Goal: Task Accomplishment & Management: Manage account settings

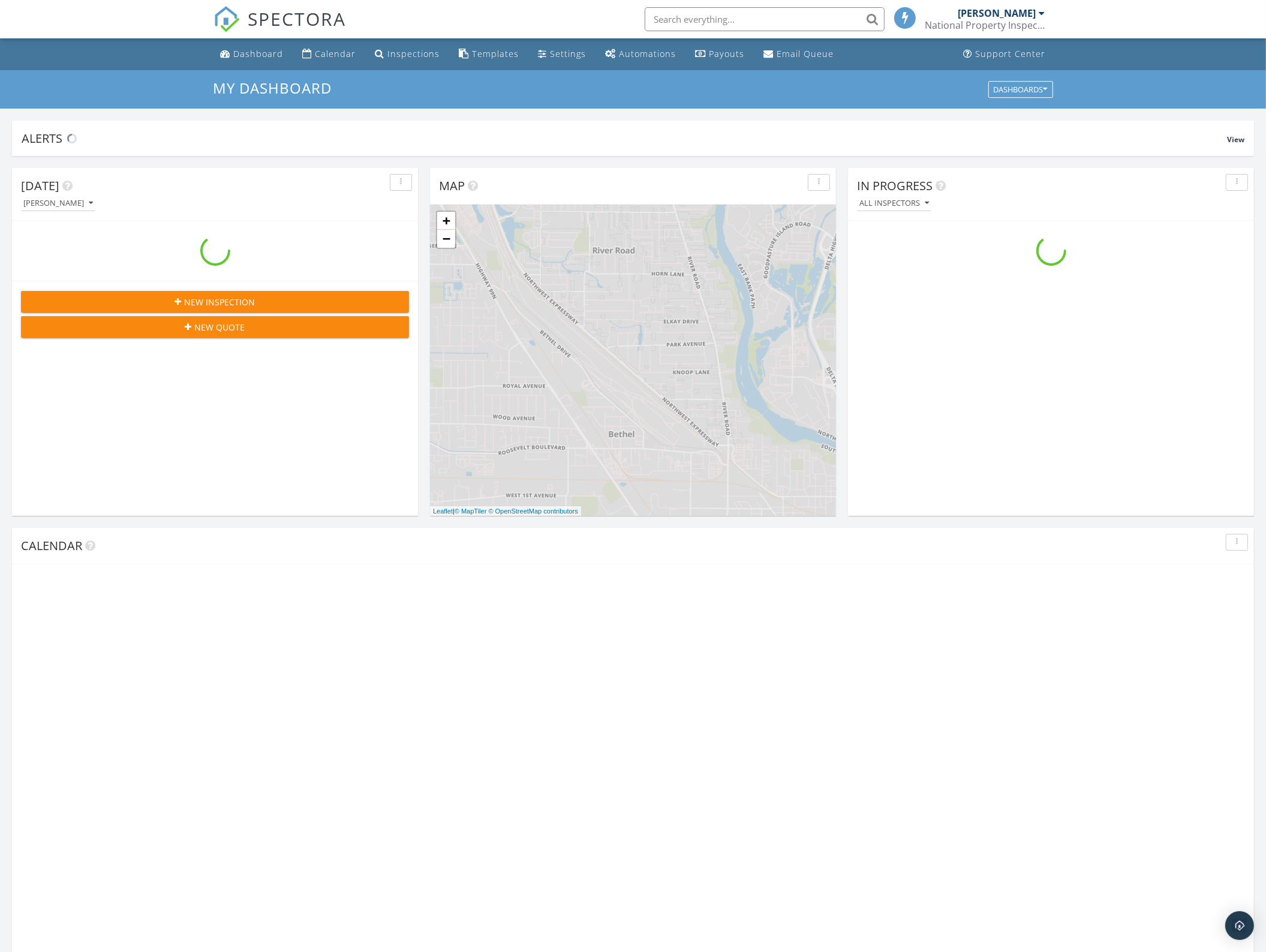
scroll to position [1114, 1290]
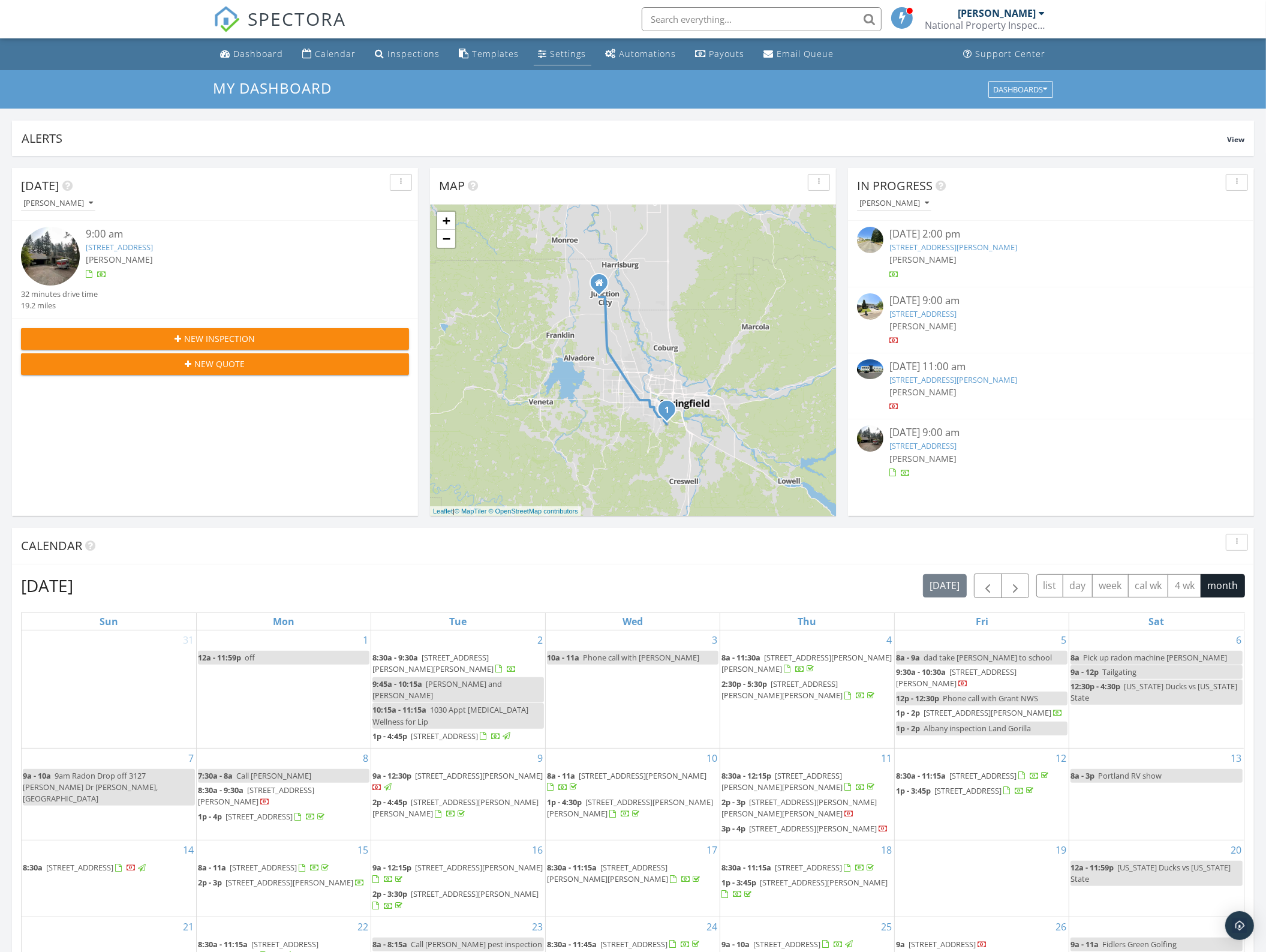
click at [572, 46] on link "Settings" at bounding box center [562, 54] width 58 height 22
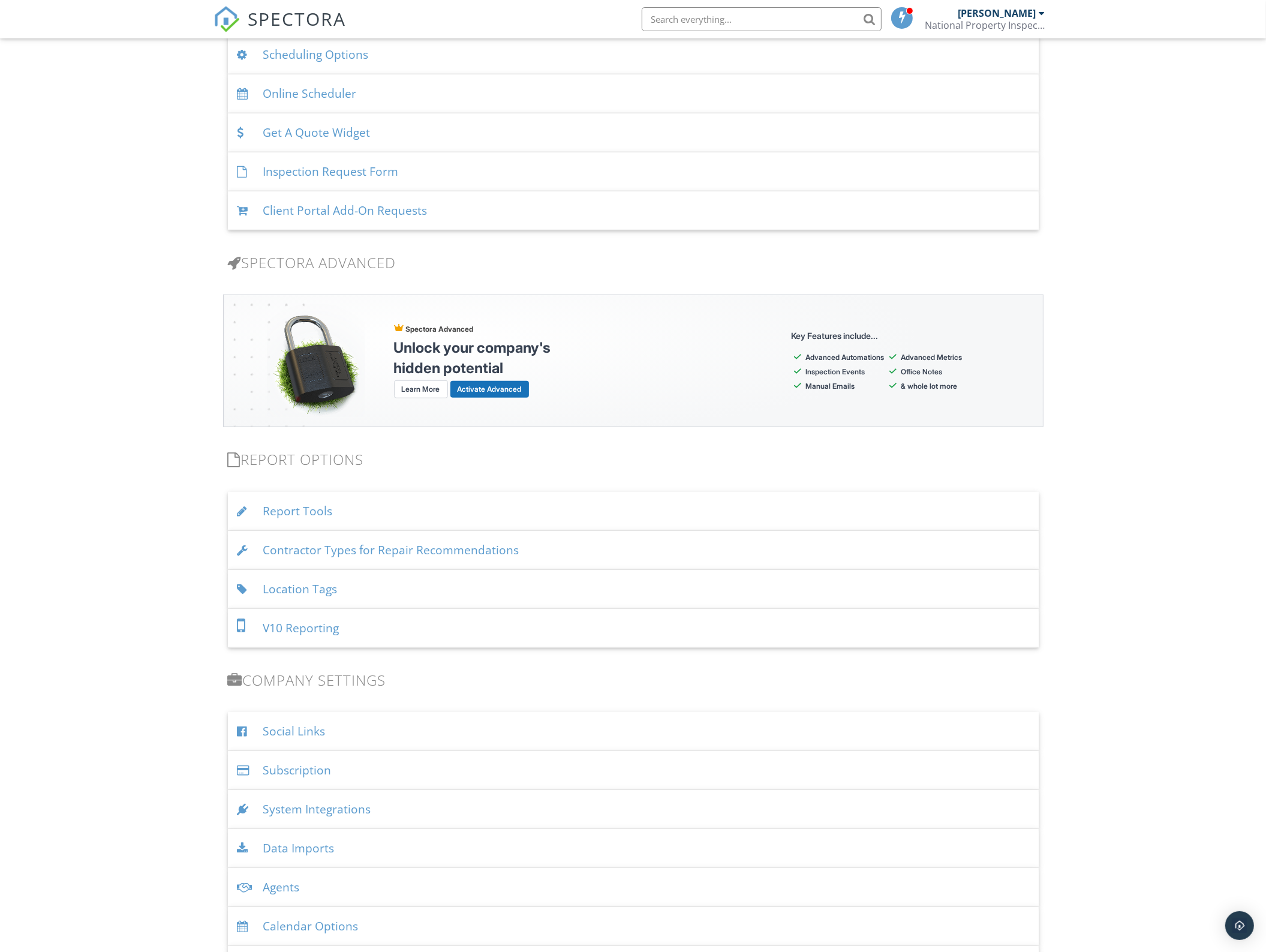
scroll to position [825, 0]
click at [323, 585] on div "Location Tags" at bounding box center [634, 587] width 811 height 39
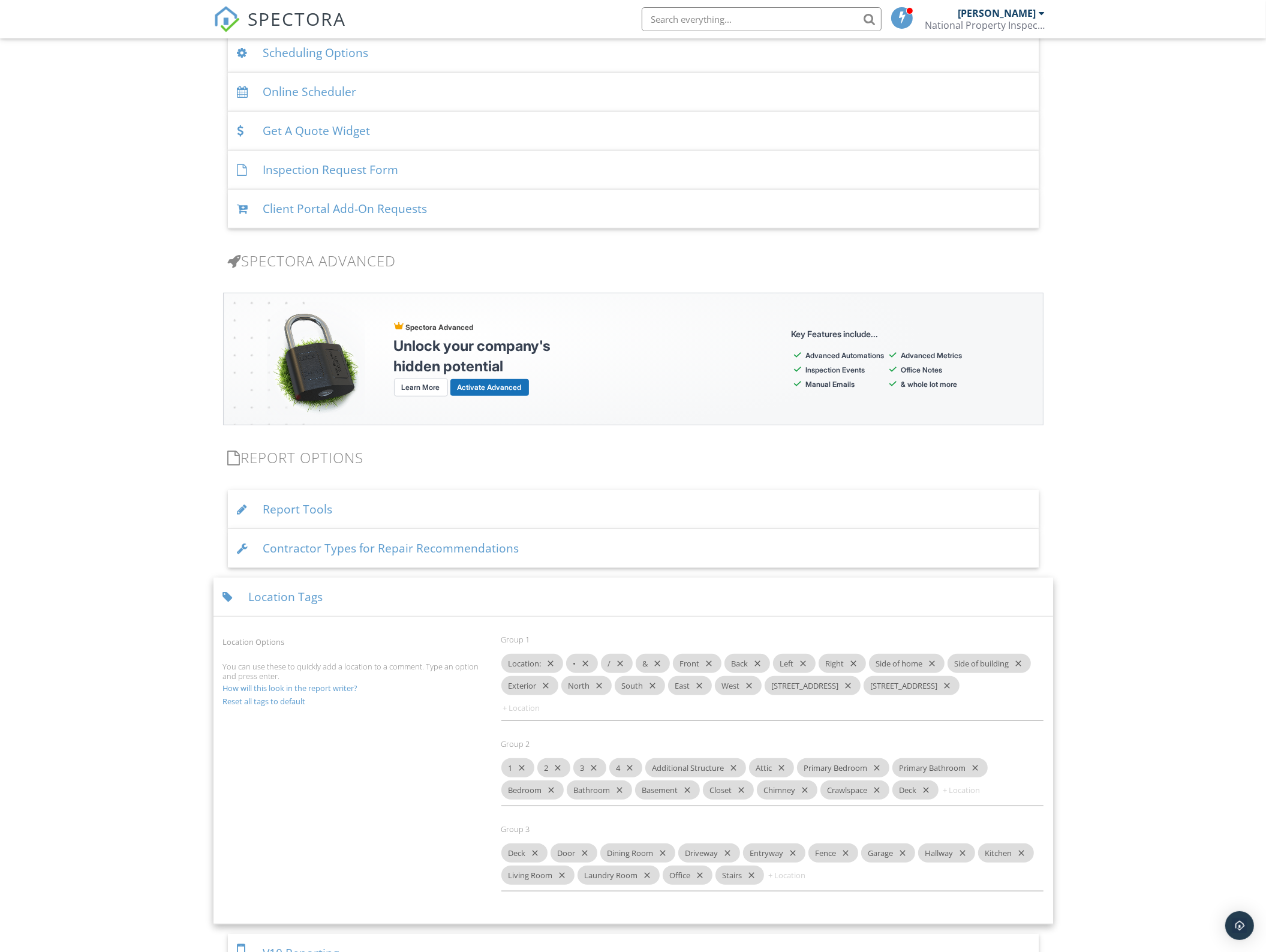
click at [801, 866] on input at bounding box center [803, 875] width 72 height 19
type input "Family Room"
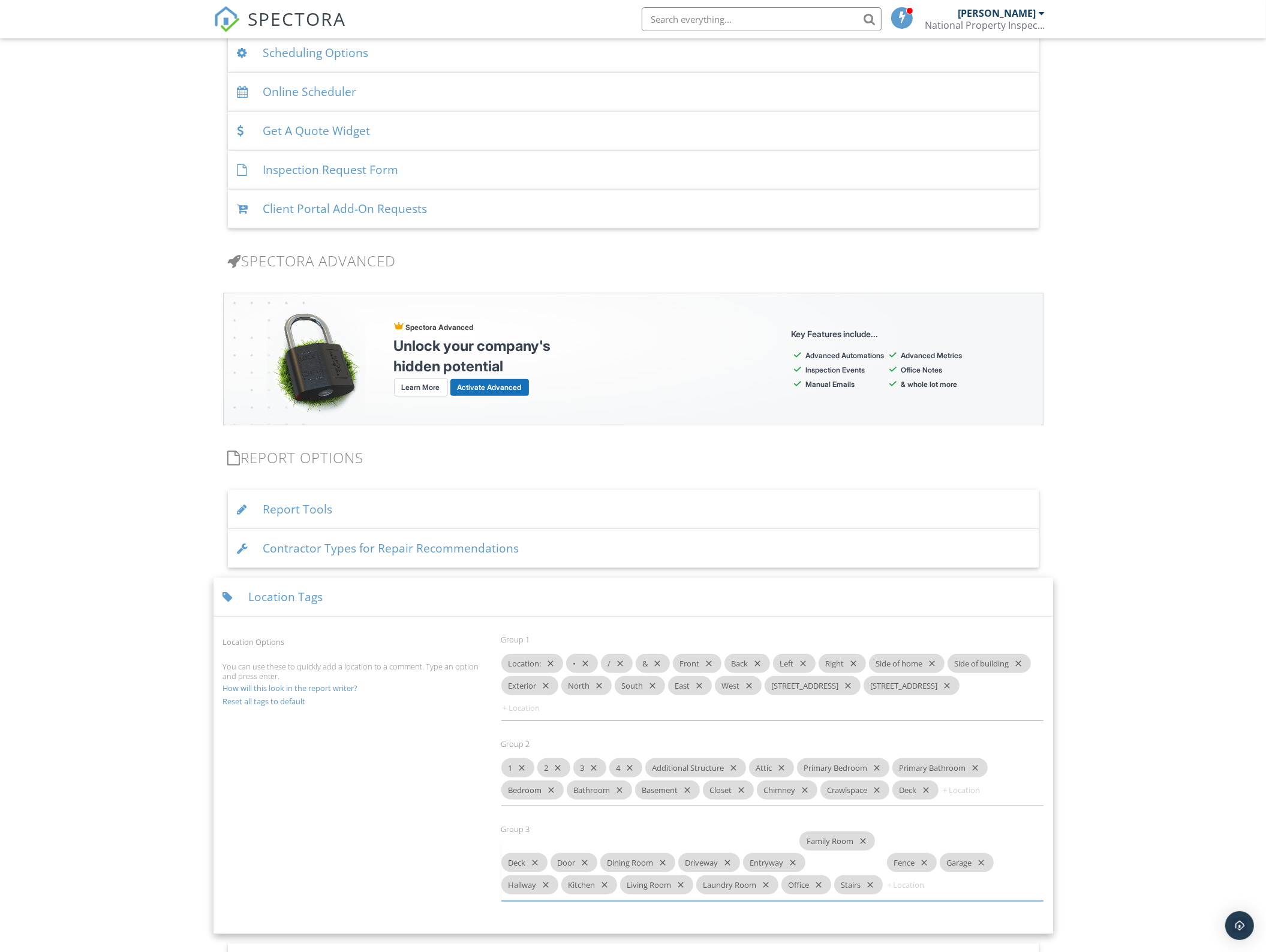
drag, startPoint x: 819, startPoint y: 859, endPoint x: 851, endPoint y: 840, distance: 37.2
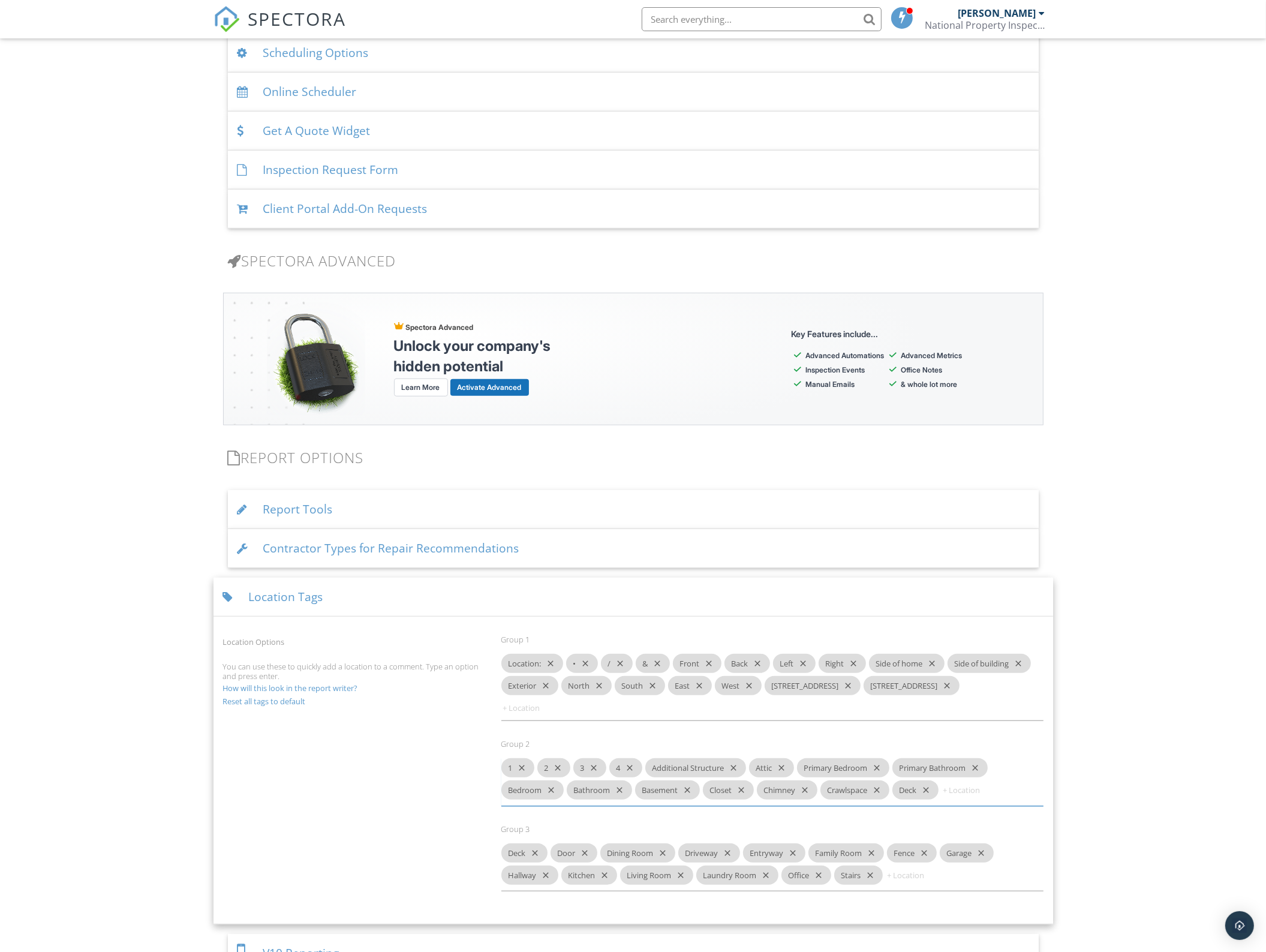
click at [973, 780] on input at bounding box center [977, 789] width 72 height 19
type input "Bonus Room"
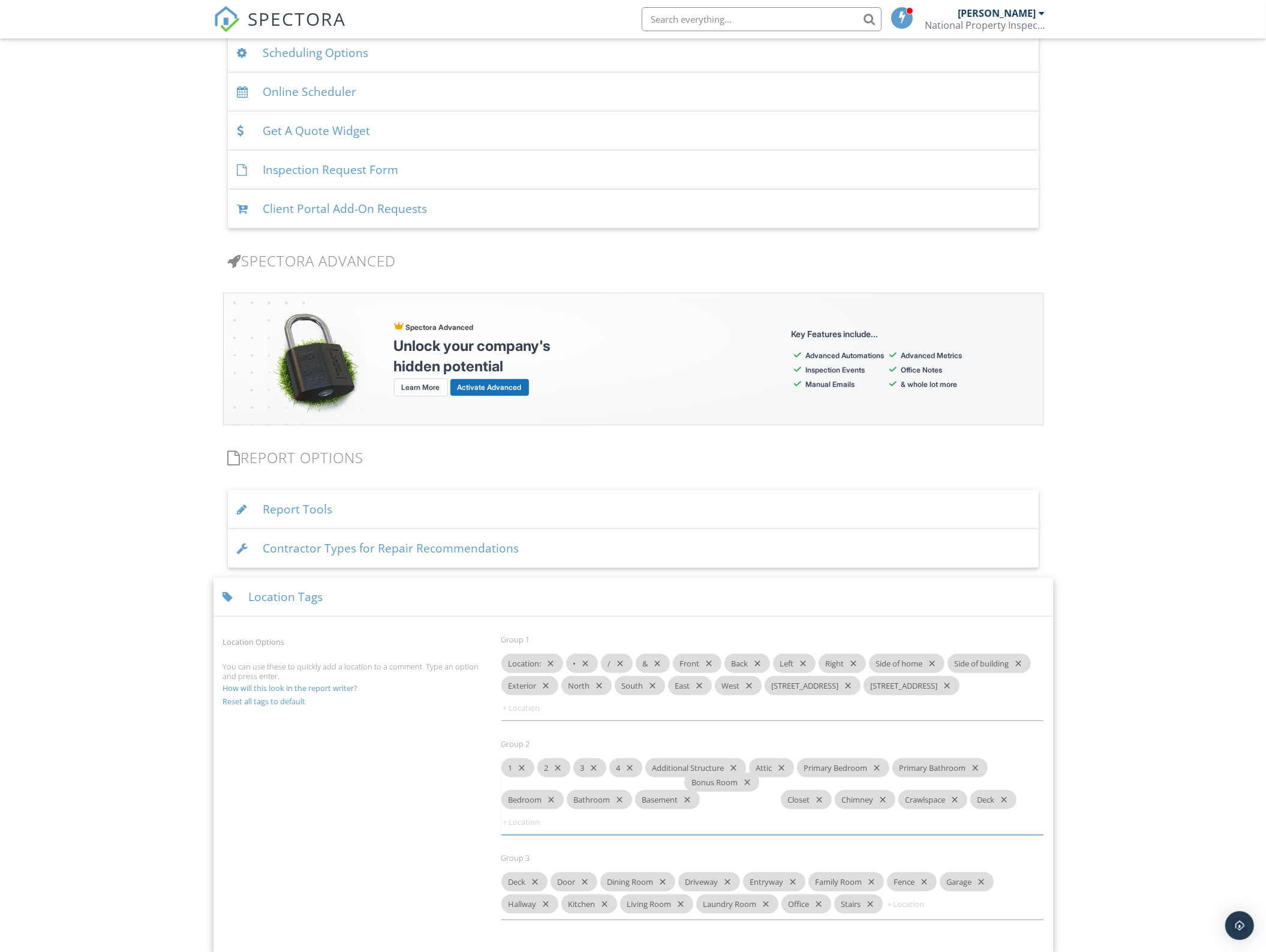
drag, startPoint x: 964, startPoint y: 775, endPoint x: 709, endPoint y: 785, distance: 255.2
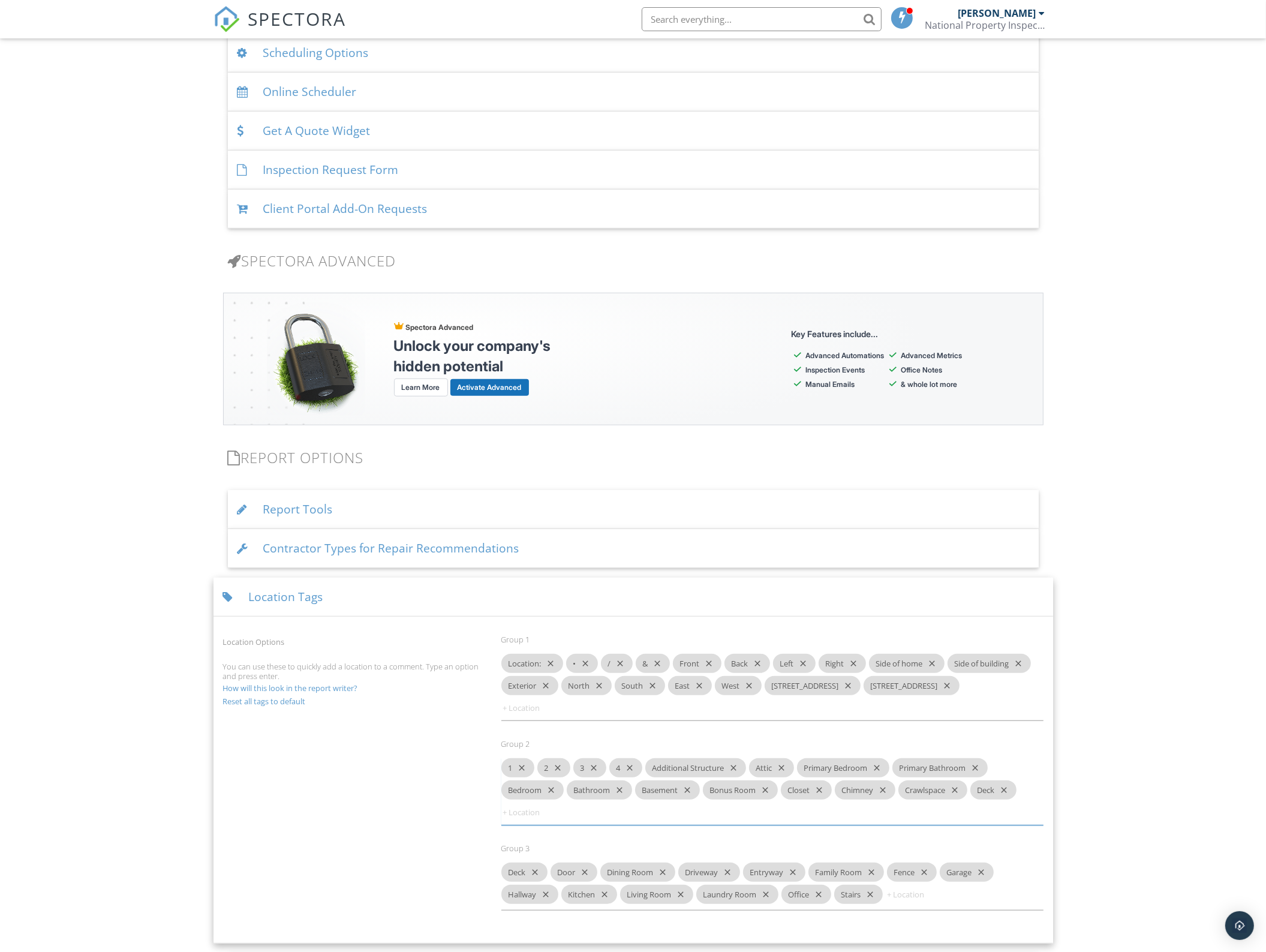
click at [917, 885] on input at bounding box center [922, 894] width 72 height 19
type input "Interior Room"
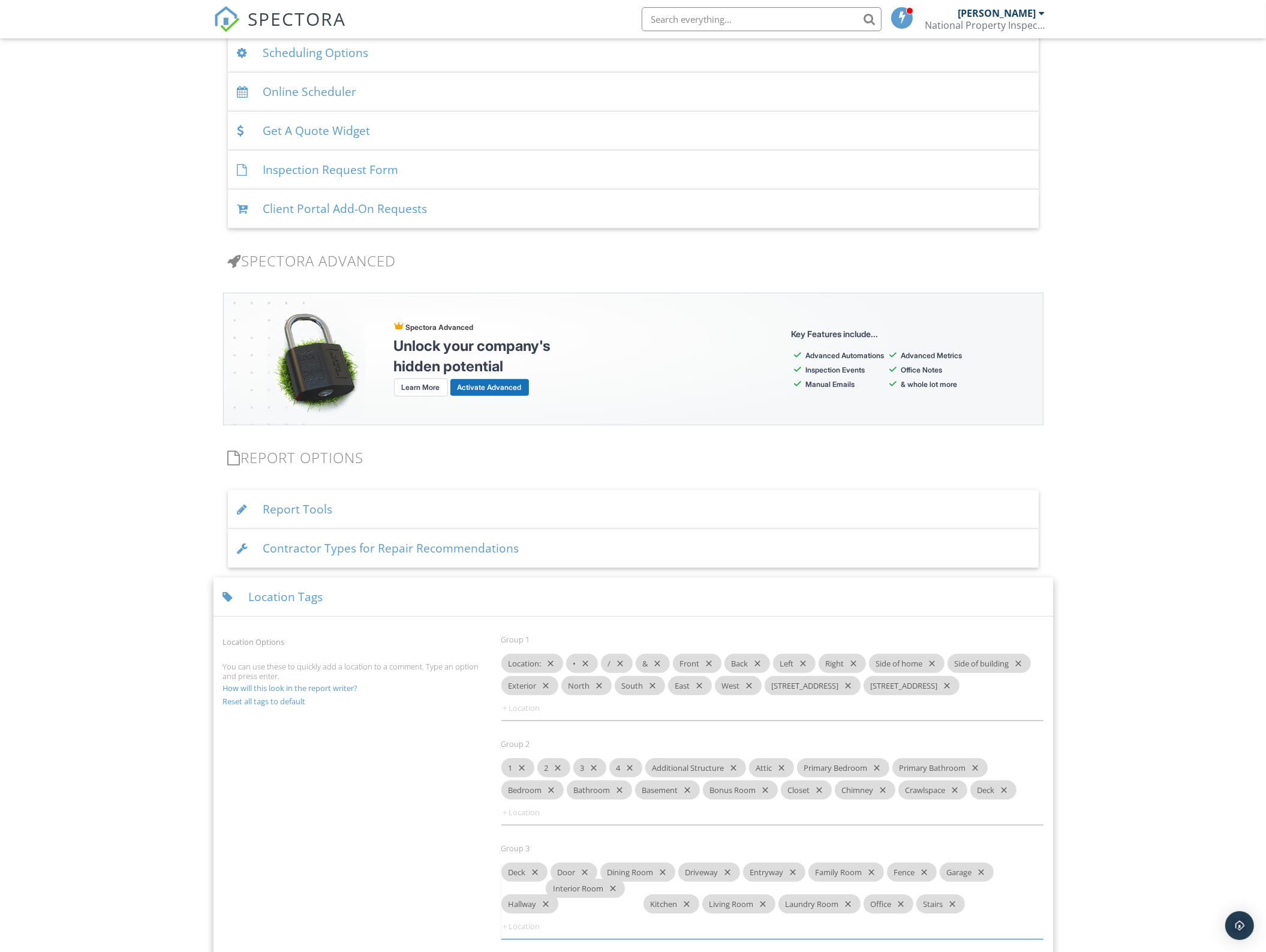
drag, startPoint x: 917, startPoint y: 878, endPoint x: 576, endPoint y: 888, distance: 341.1
click at [374, 885] on div "Location Options You can use these to quickly add a location to a comment. Type…" at bounding box center [633, 787] width 835 height 331
click at [938, 690] on icon "close" at bounding box center [945, 685] width 14 height 19
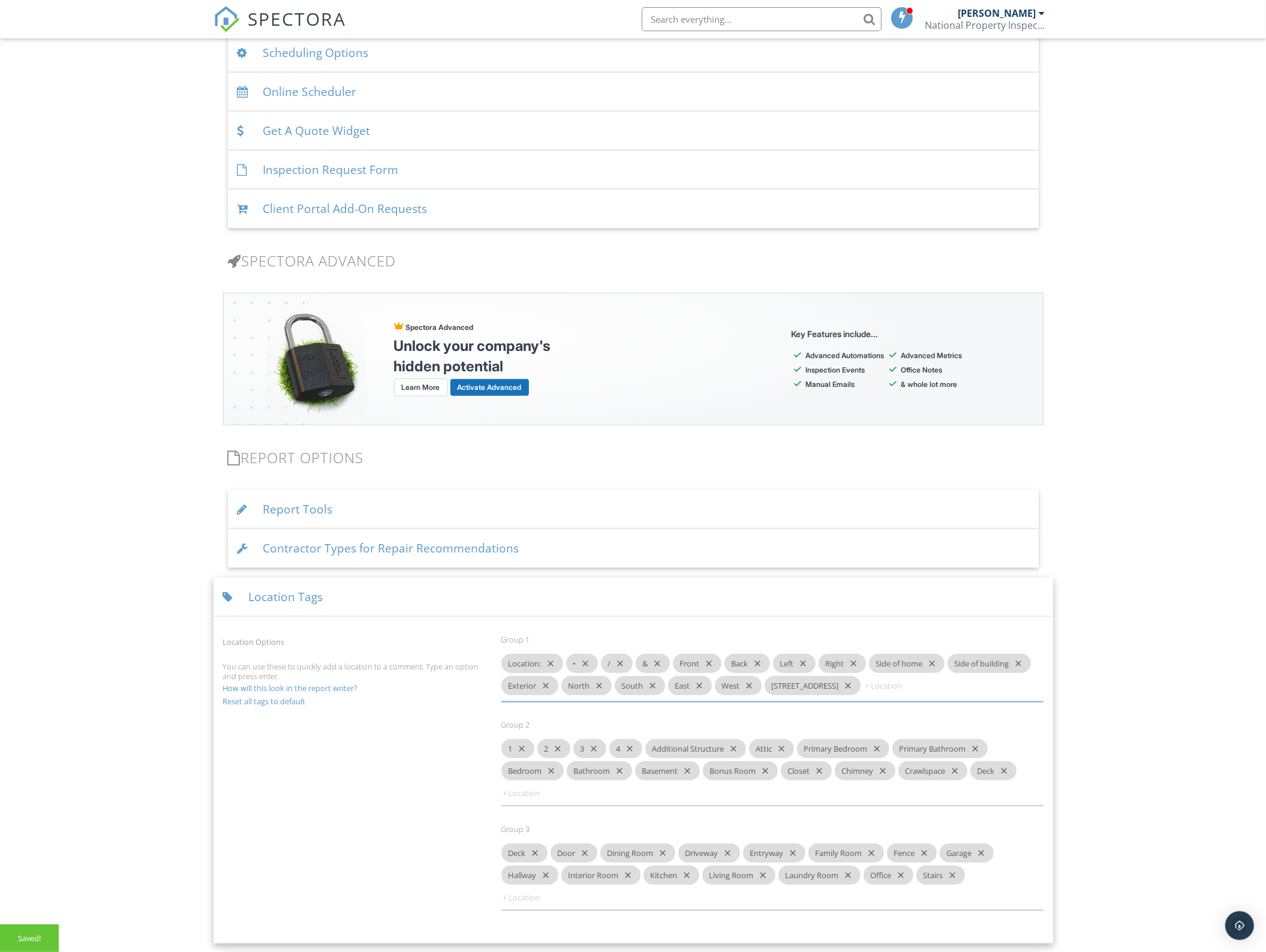
click at [839, 690] on icon "close" at bounding box center [846, 685] width 14 height 19
click at [409, 750] on div "Location Options You can use these to quickly add a location to a comment. Type…" at bounding box center [633, 777] width 835 height 312
click at [403, 725] on div "Location Options You can use these to quickly add a location to a comment. Type…" at bounding box center [633, 777] width 835 height 312
click at [421, 604] on div "Location Tags" at bounding box center [634, 597] width 840 height 39
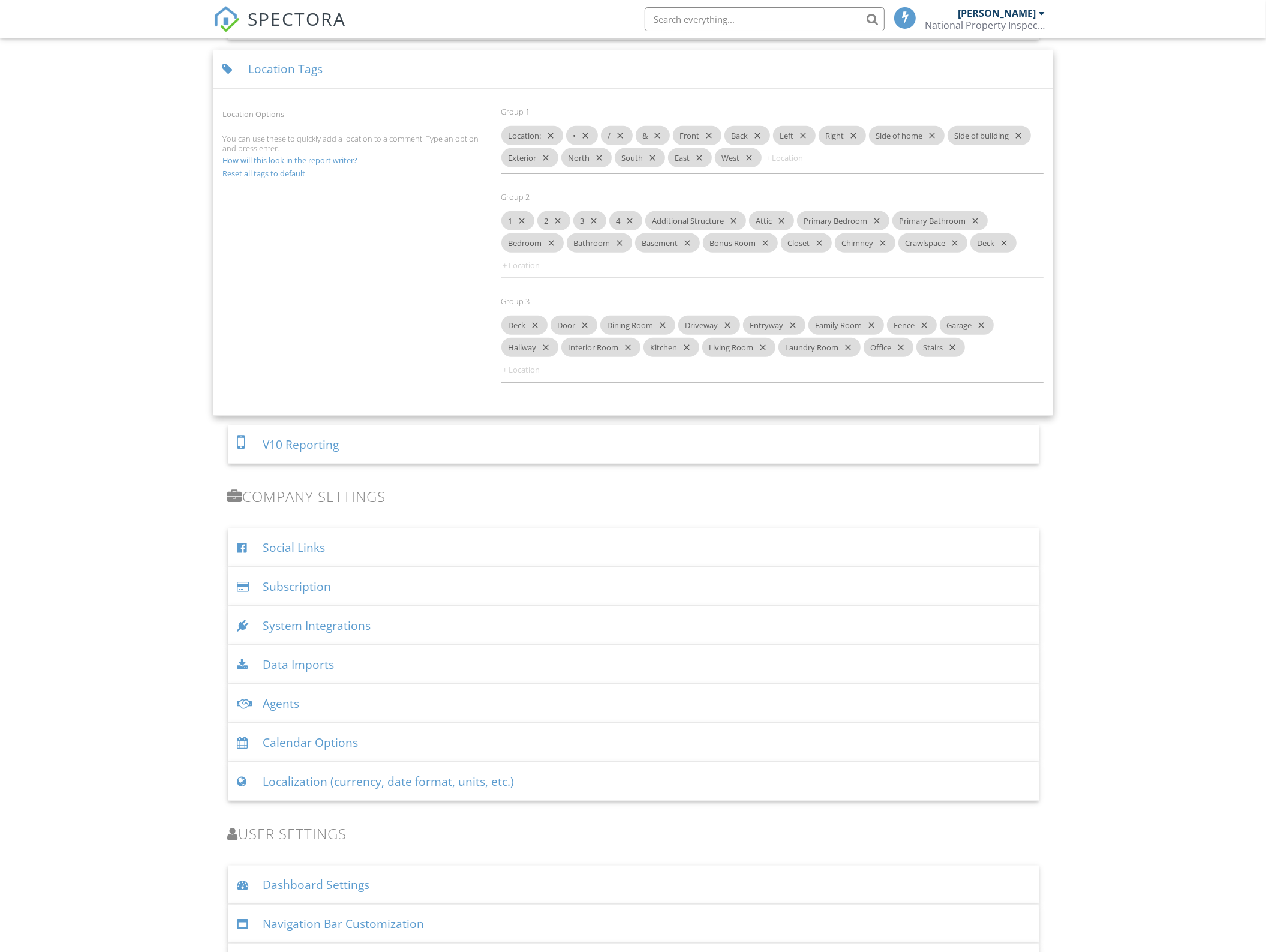
scroll to position [1358, 0]
